Goal: Task Accomplishment & Management: Complete application form

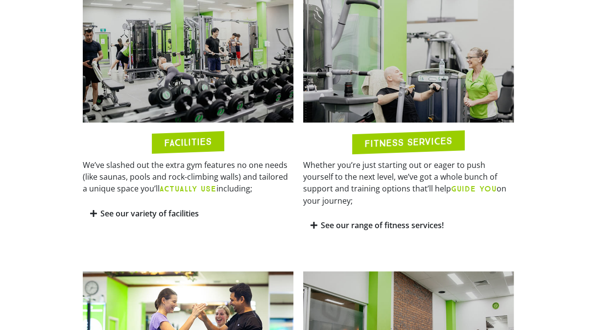
scroll to position [490, 0]
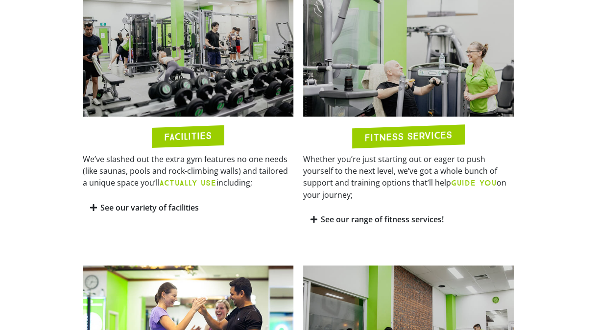
click at [179, 210] on link "See our variety of facilities" at bounding box center [149, 207] width 98 height 11
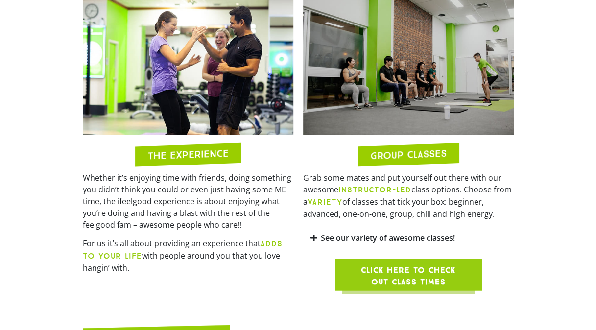
scroll to position [1029, 0]
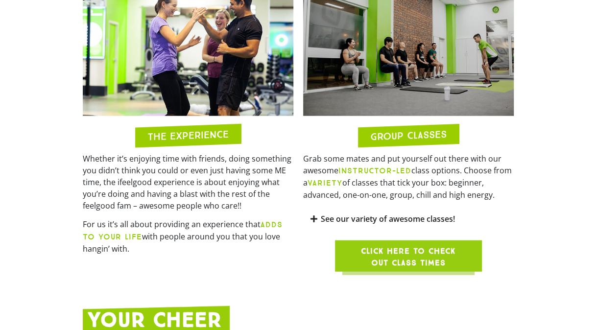
click at [314, 219] on icon at bounding box center [314, 219] width 7 height 8
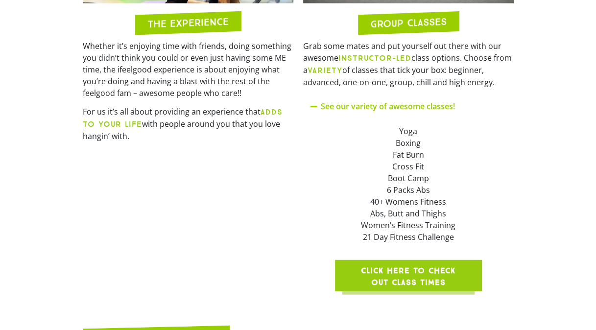
scroll to position [1176, 0]
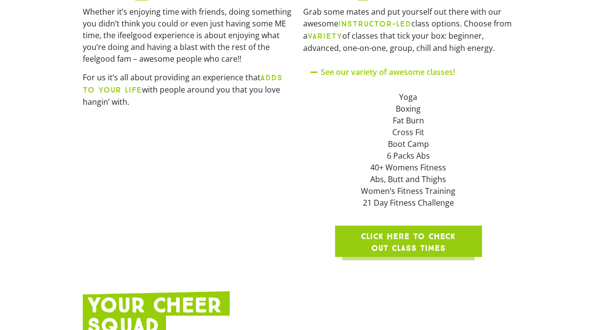
click at [397, 245] on span "Click here to check out class times" at bounding box center [409, 243] width 100 height 24
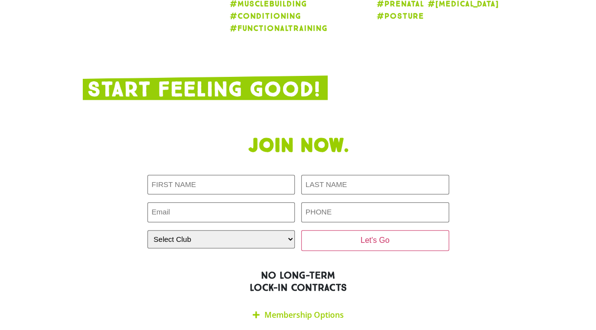
scroll to position [2352, 0]
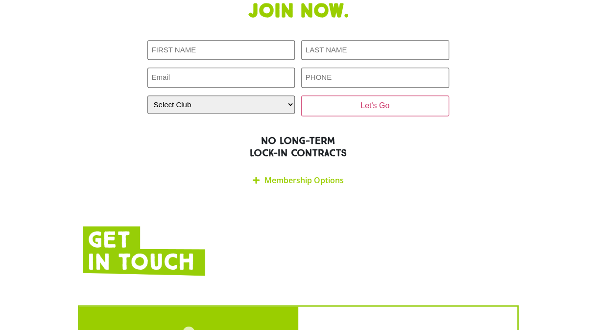
click at [259, 176] on span at bounding box center [256, 180] width 8 height 8
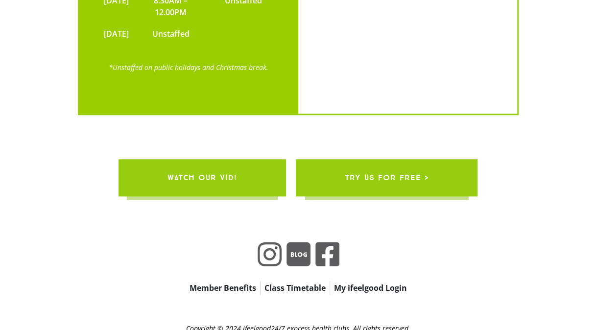
scroll to position [3886, 0]
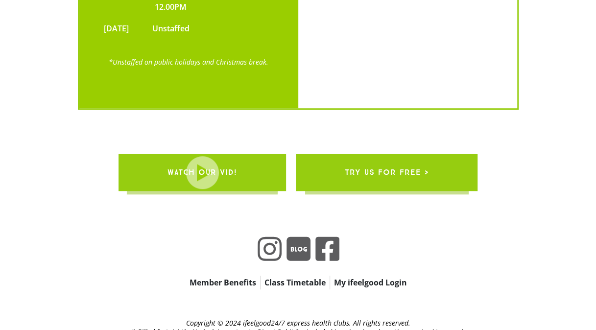
click at [247, 276] on link "Member Benefits" at bounding box center [223, 283] width 74 height 14
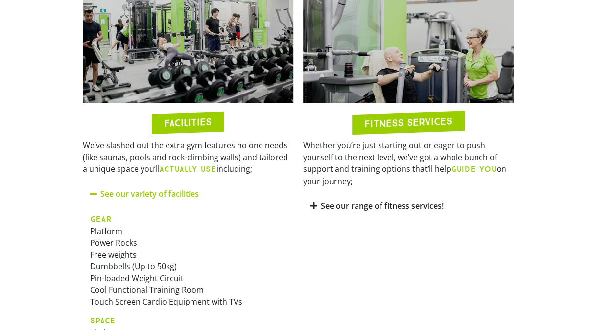
scroll to position [505, 0]
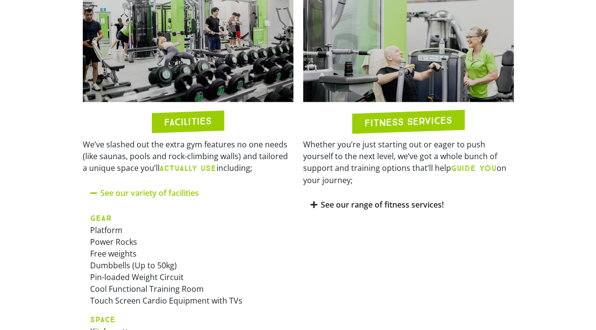
click at [314, 201] on icon at bounding box center [314, 205] width 7 height 8
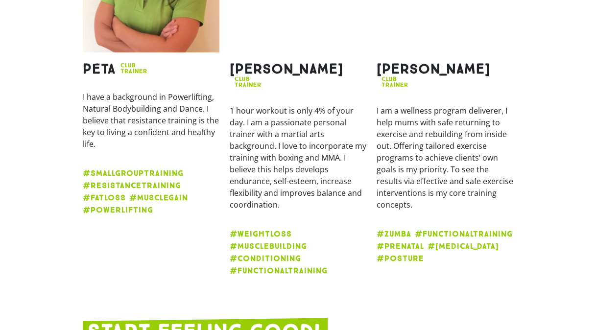
scroll to position [2318, 0]
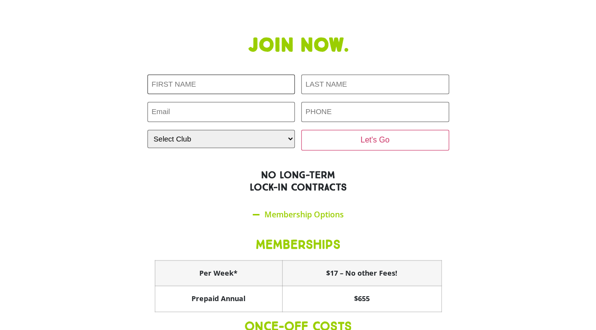
click at [275, 74] on input "First NAME (Required)" at bounding box center [221, 84] width 148 height 20
type input "Deepthi"
type input "Yogiswara"
type input "deepthiyogiswara@gmail.com"
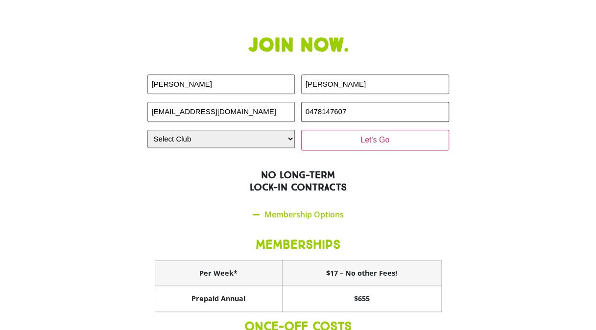
type input "0478147607"
select select "Calamvale"
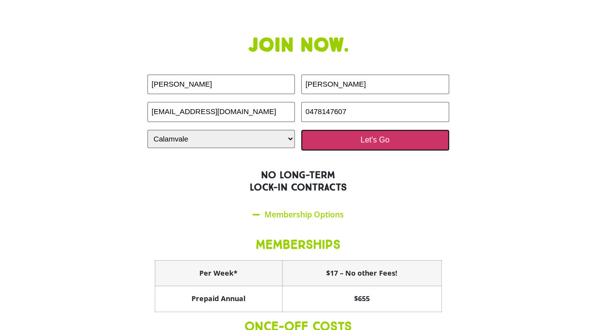
click at [369, 130] on input "Let's Go" at bounding box center [375, 140] width 148 height 21
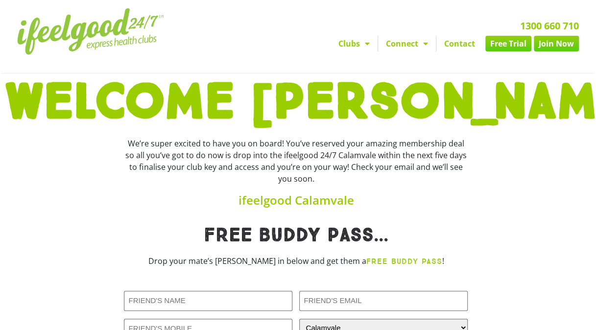
scroll to position [98, 0]
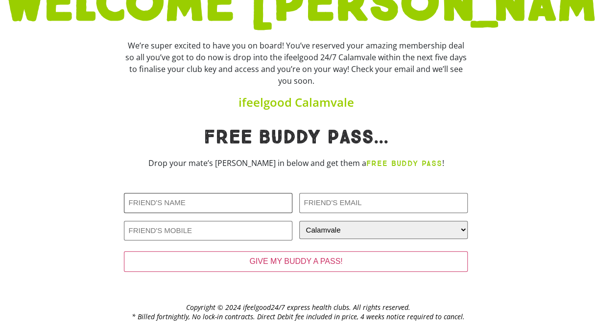
click at [239, 204] on input "Friends Name (Required)" at bounding box center [208, 203] width 169 height 20
type input "[PERSON_NAME]"
type input "[PERSON_NAME][EMAIL_ADDRESS][PERSON_NAME][DOMAIN_NAME]"
type input "0449615144"
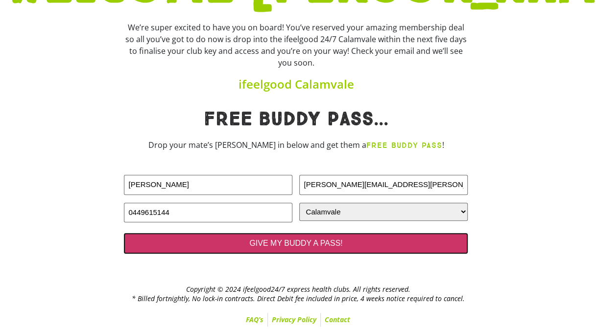
click at [254, 236] on input "GIVE MY BUDDY A PASS!" at bounding box center [296, 243] width 344 height 21
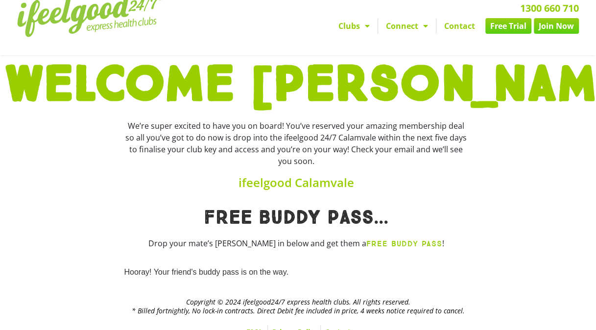
scroll to position [31, 0]
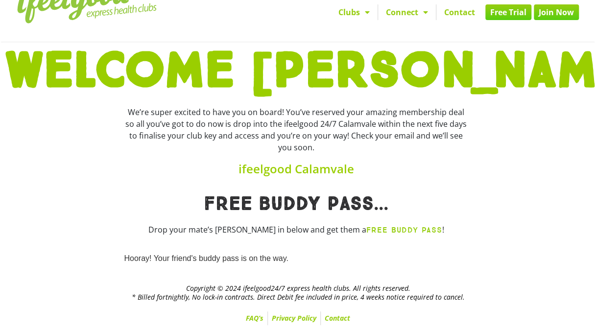
click at [513, 18] on link "Free Trial" at bounding box center [509, 12] width 46 height 16
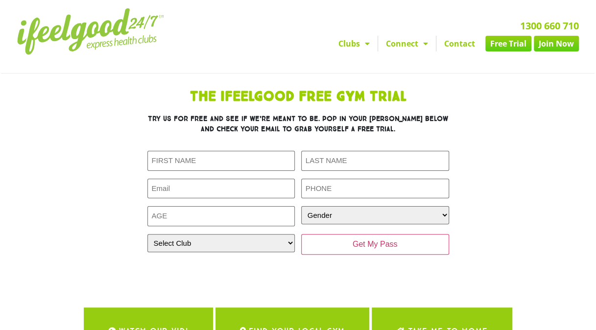
scroll to position [196, 0]
